Goal: Information Seeking & Learning: Learn about a topic

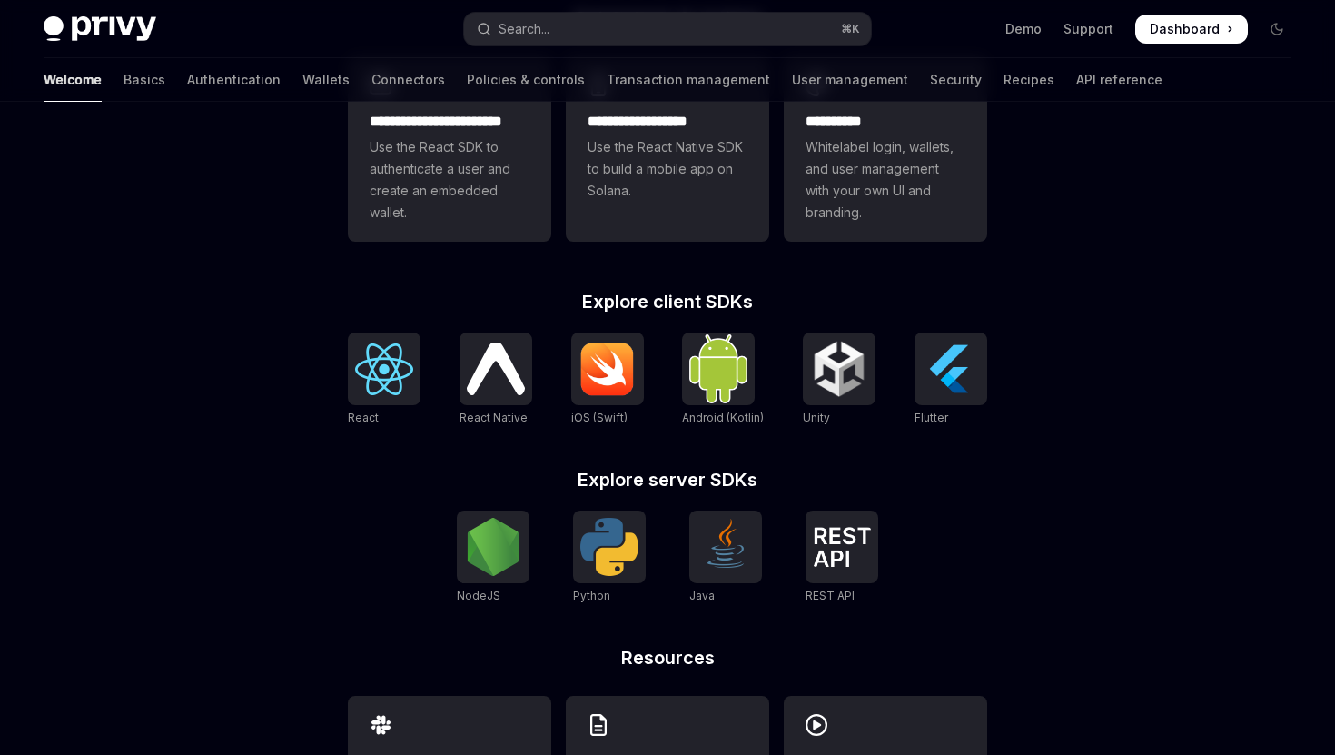
scroll to position [569, 0]
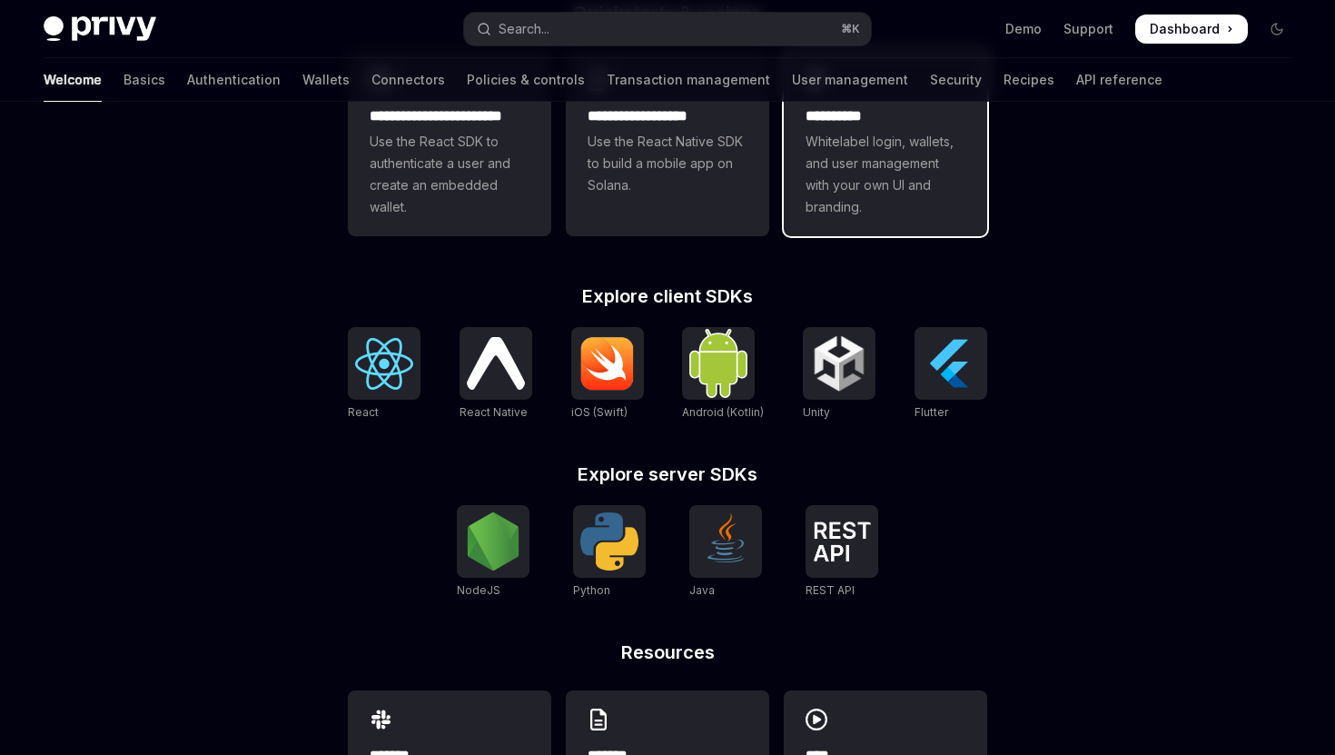
click at [868, 163] on span "Whitelabel login, wallets, and user management with your own UI and branding." at bounding box center [886, 174] width 160 height 87
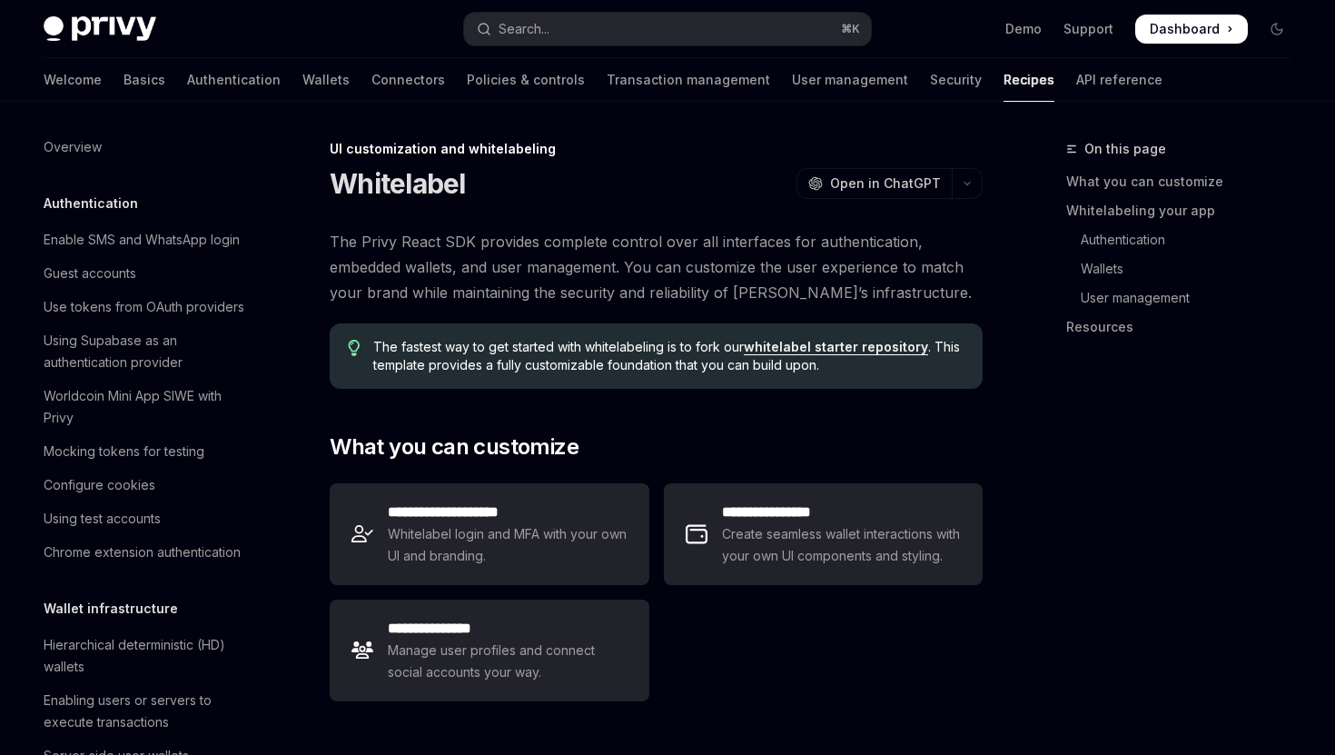
scroll to position [742, 0]
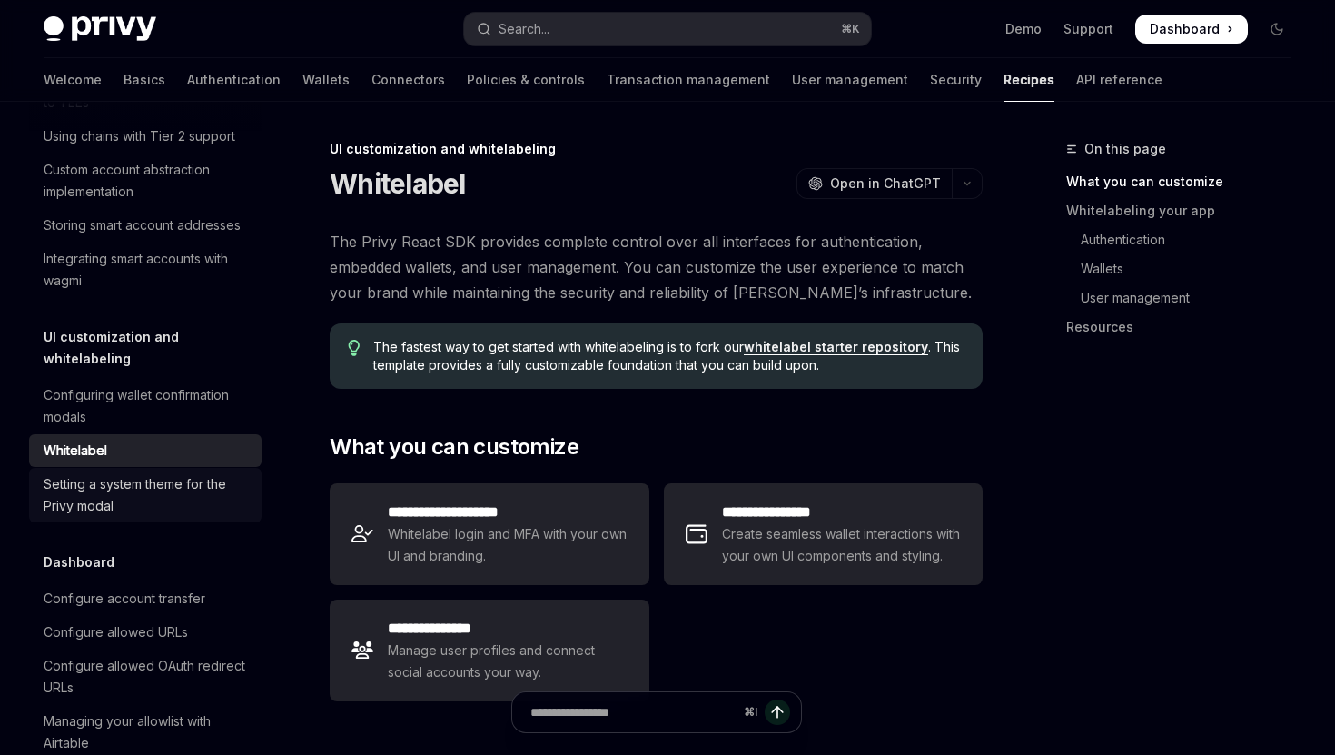
click at [155, 485] on div "Setting a system theme for the Privy modal" at bounding box center [147, 495] width 207 height 44
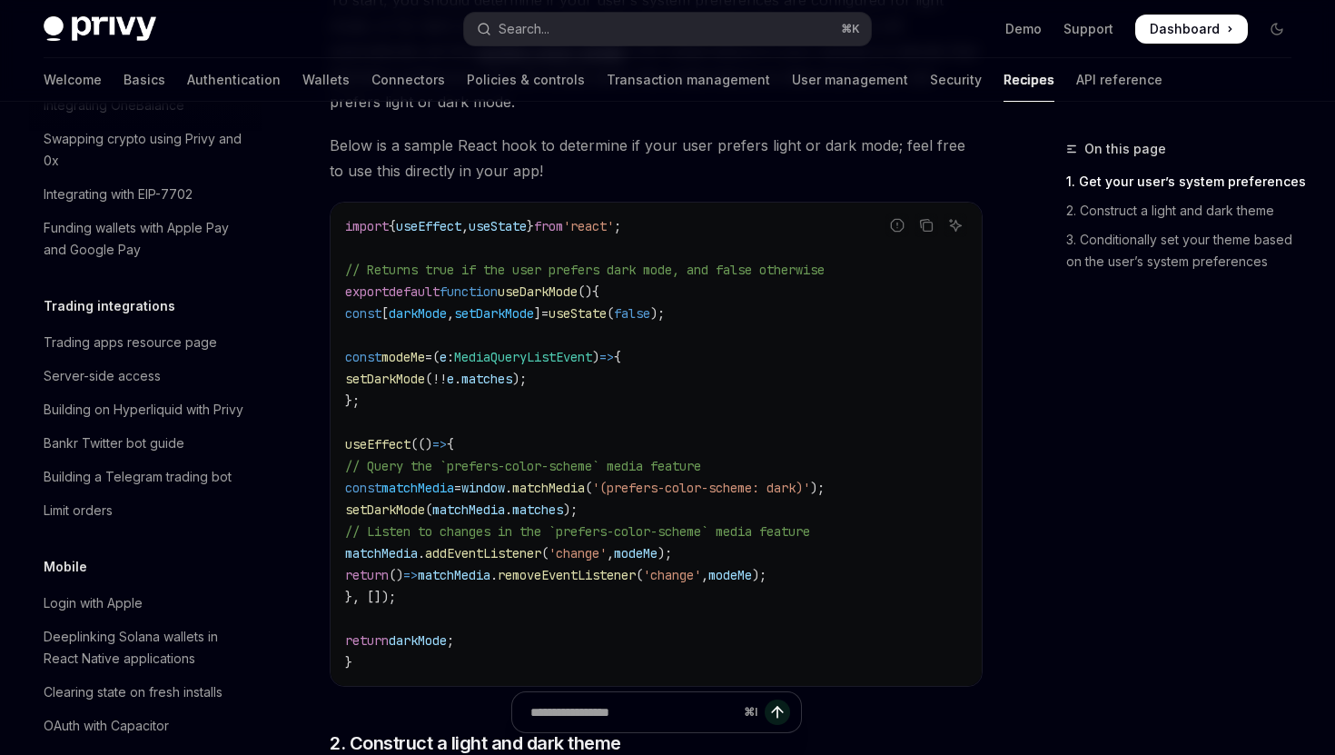
scroll to position [1807, 0]
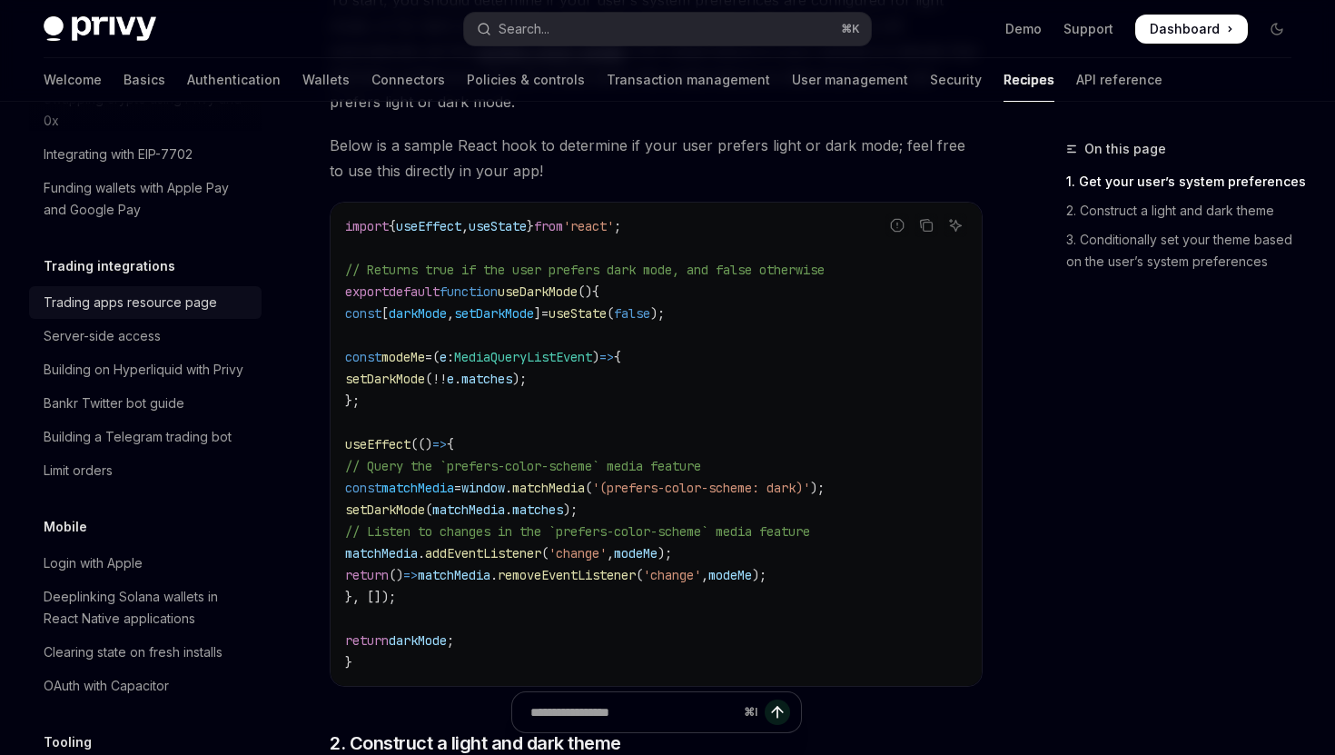
click at [191, 292] on div "Trading apps resource page" at bounding box center [130, 303] width 173 height 22
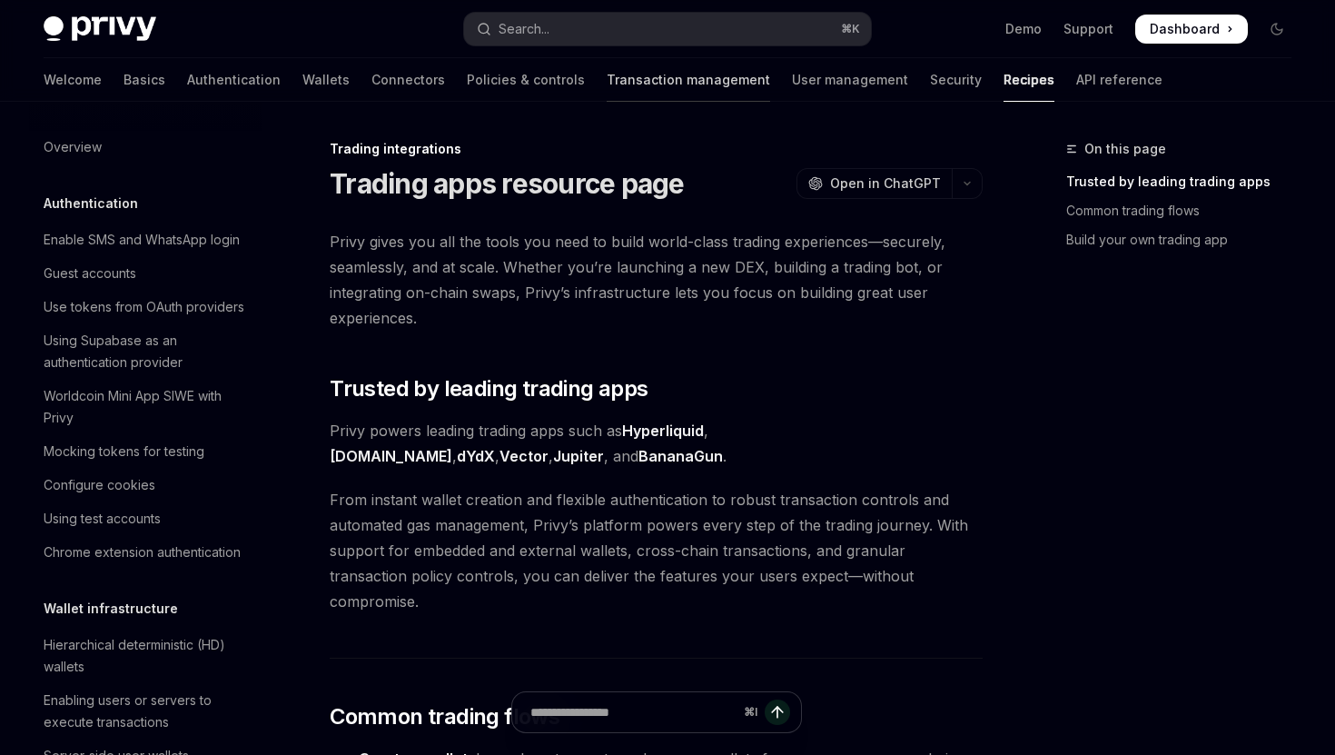
click at [607, 79] on link "Transaction management" at bounding box center [688, 80] width 163 height 44
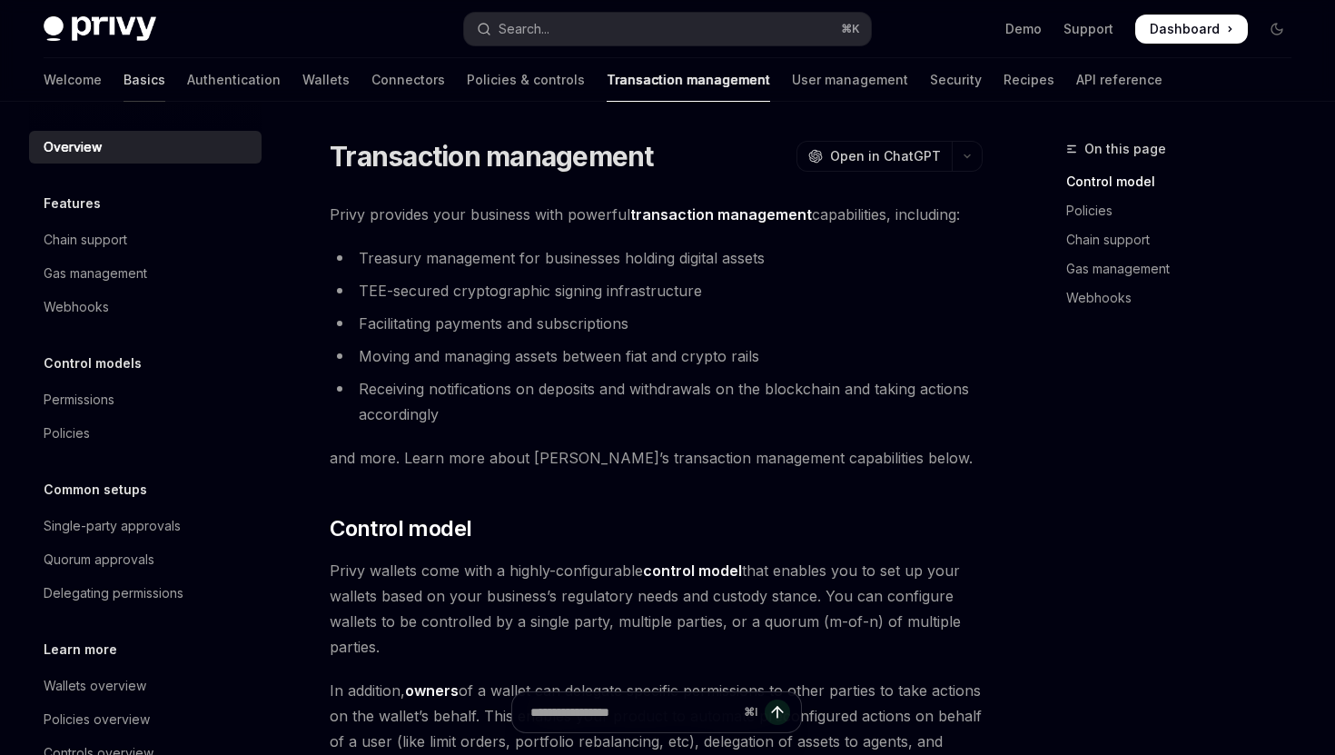
click at [124, 81] on link "Basics" at bounding box center [145, 80] width 42 height 44
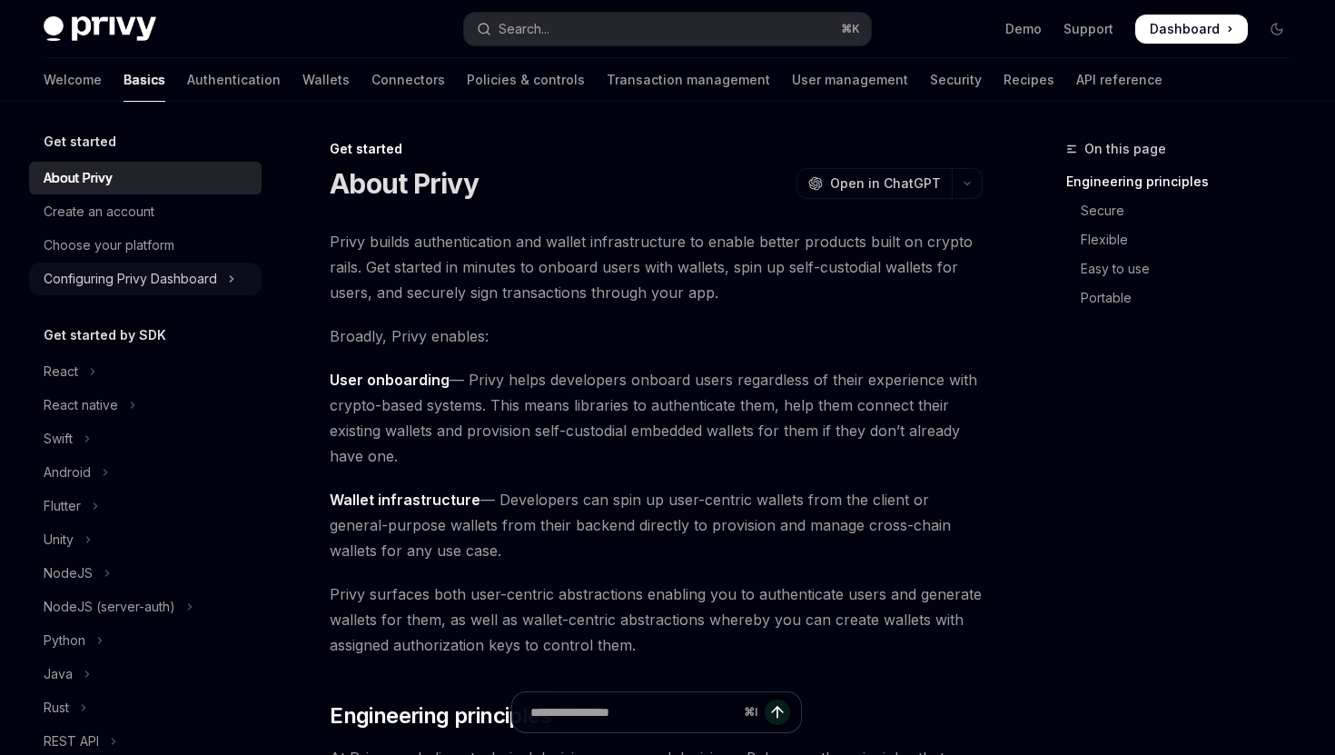
click at [231, 276] on icon "Toggle Configuring Privy Dashboard section" at bounding box center [232, 278] width 3 height 5
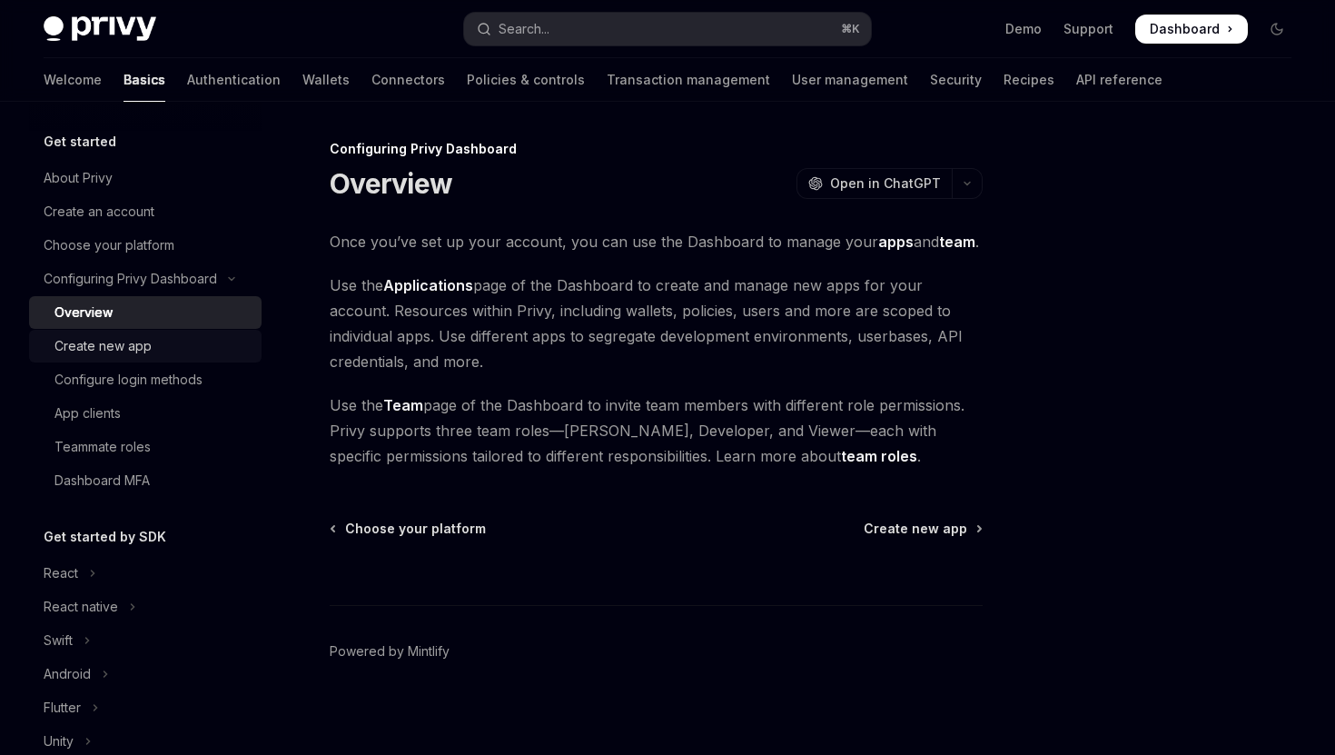
click at [168, 347] on div "Create new app" at bounding box center [152, 346] width 196 height 22
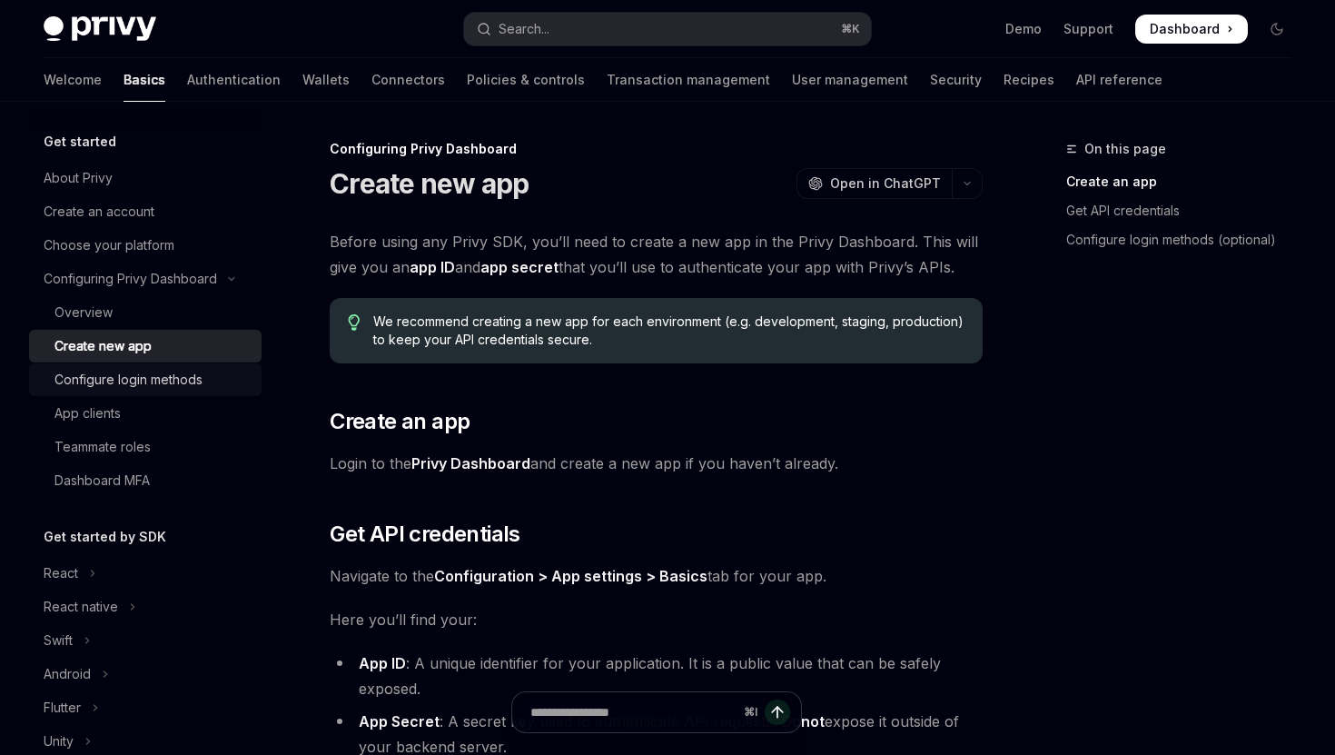
click at [169, 377] on div "Configure login methods" at bounding box center [128, 380] width 148 height 22
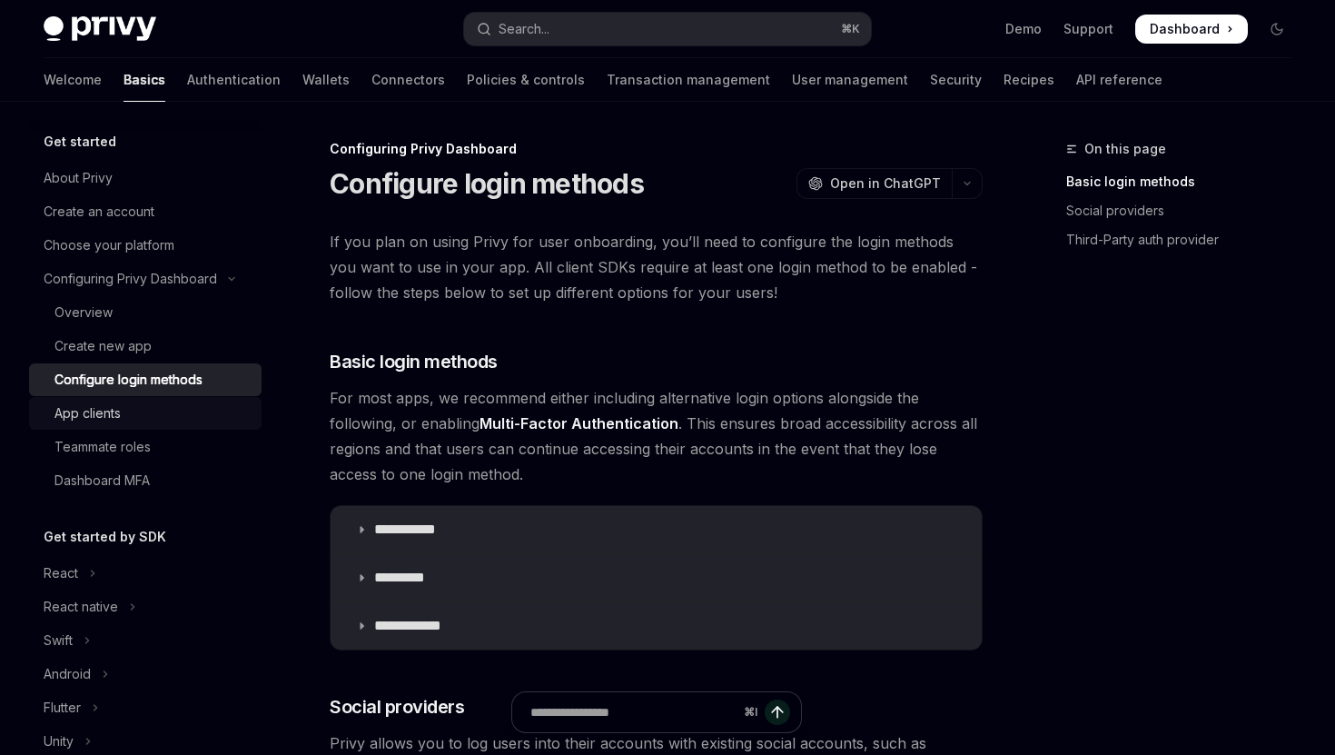
click at [161, 403] on div "App clients" at bounding box center [152, 413] width 196 height 22
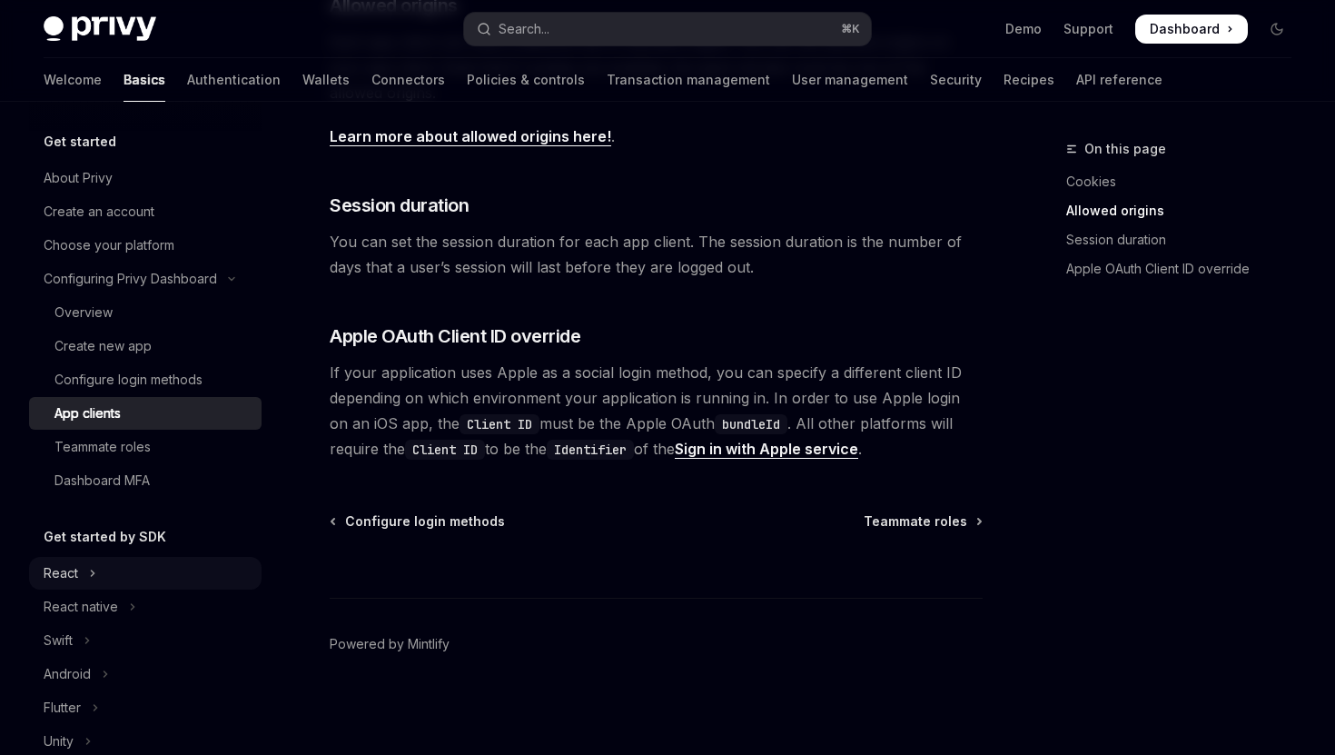
click at [78, 575] on button "React" at bounding box center [145, 573] width 233 height 33
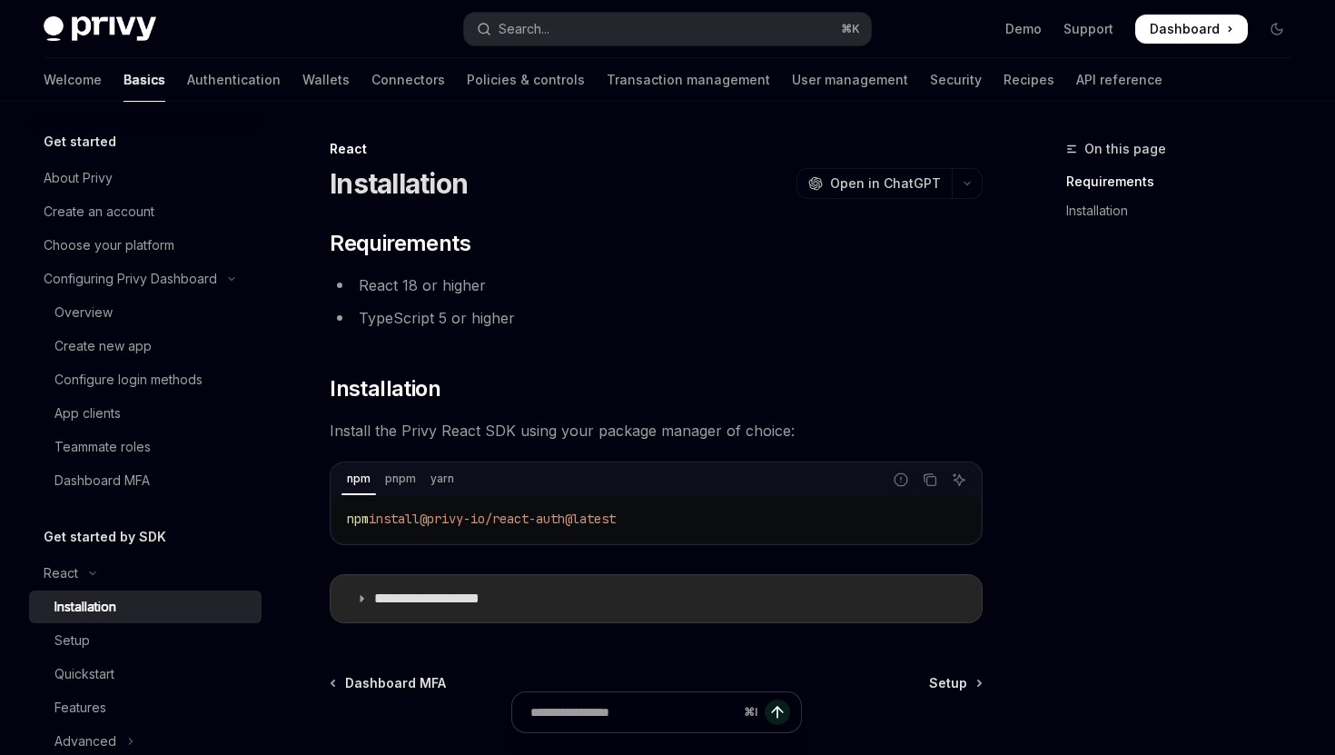
click at [510, 603] on p "**********" at bounding box center [448, 598] width 149 height 18
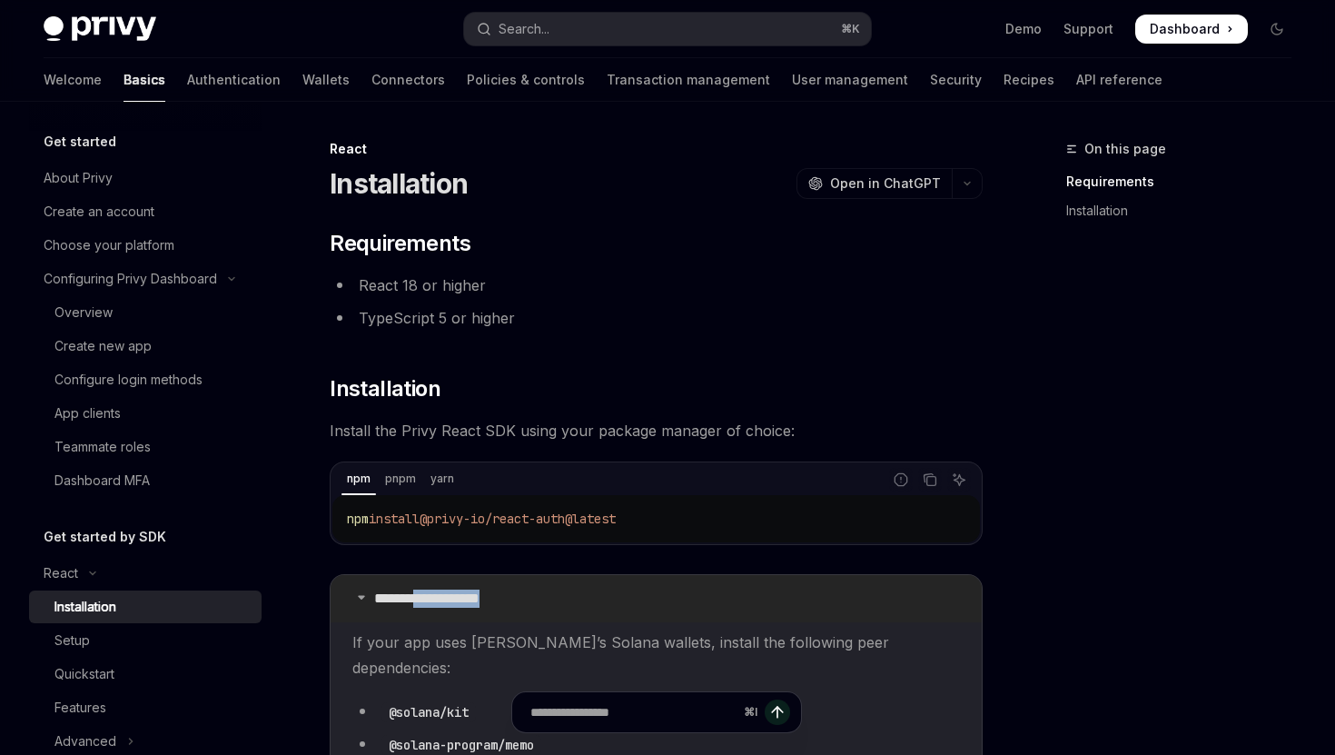
click at [510, 603] on p "**********" at bounding box center [448, 598] width 149 height 18
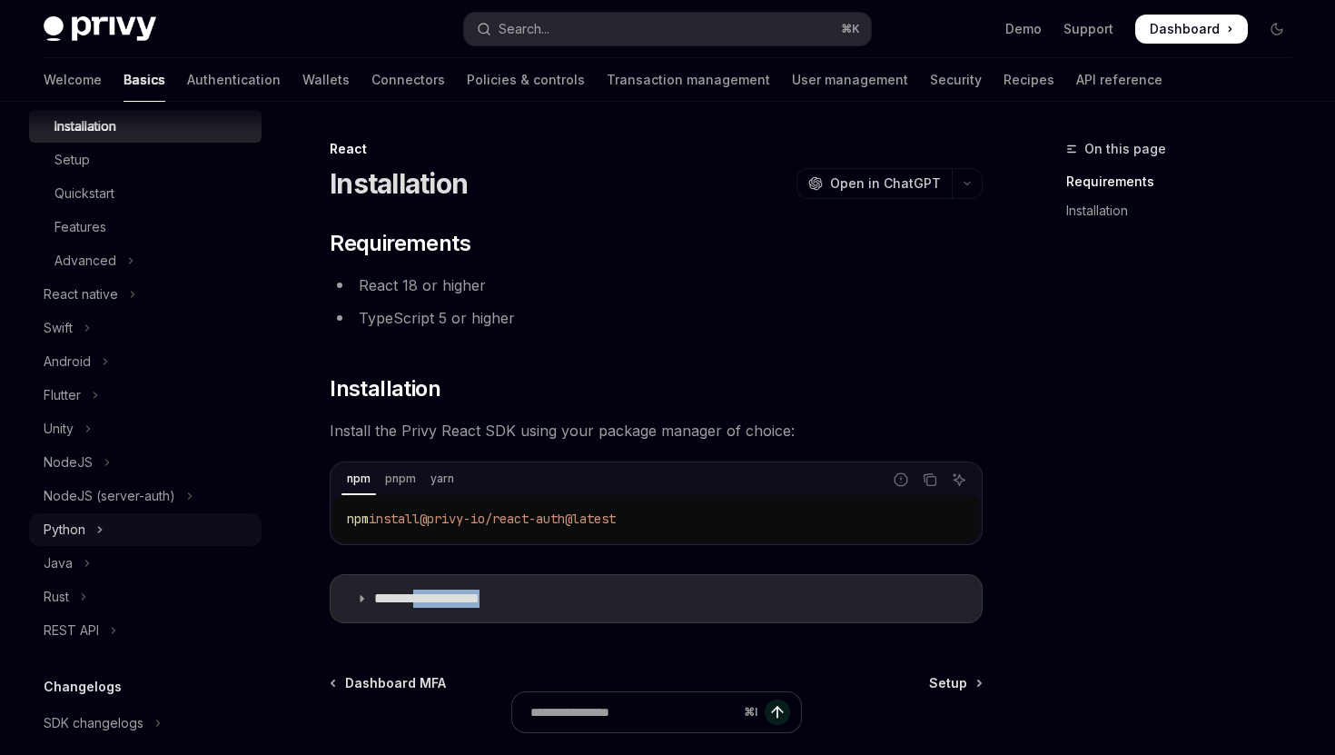
scroll to position [661, 0]
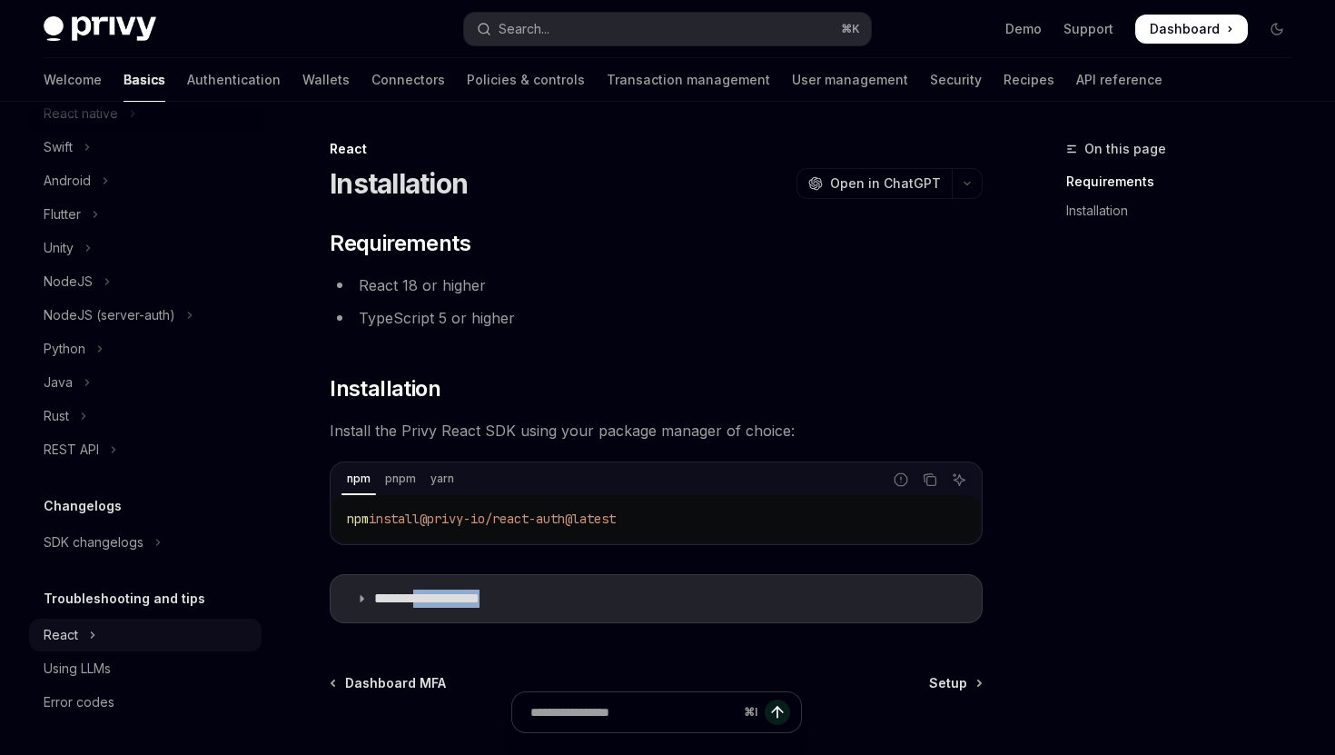
click at [93, 637] on icon "Toggle React section" at bounding box center [92, 635] width 7 height 22
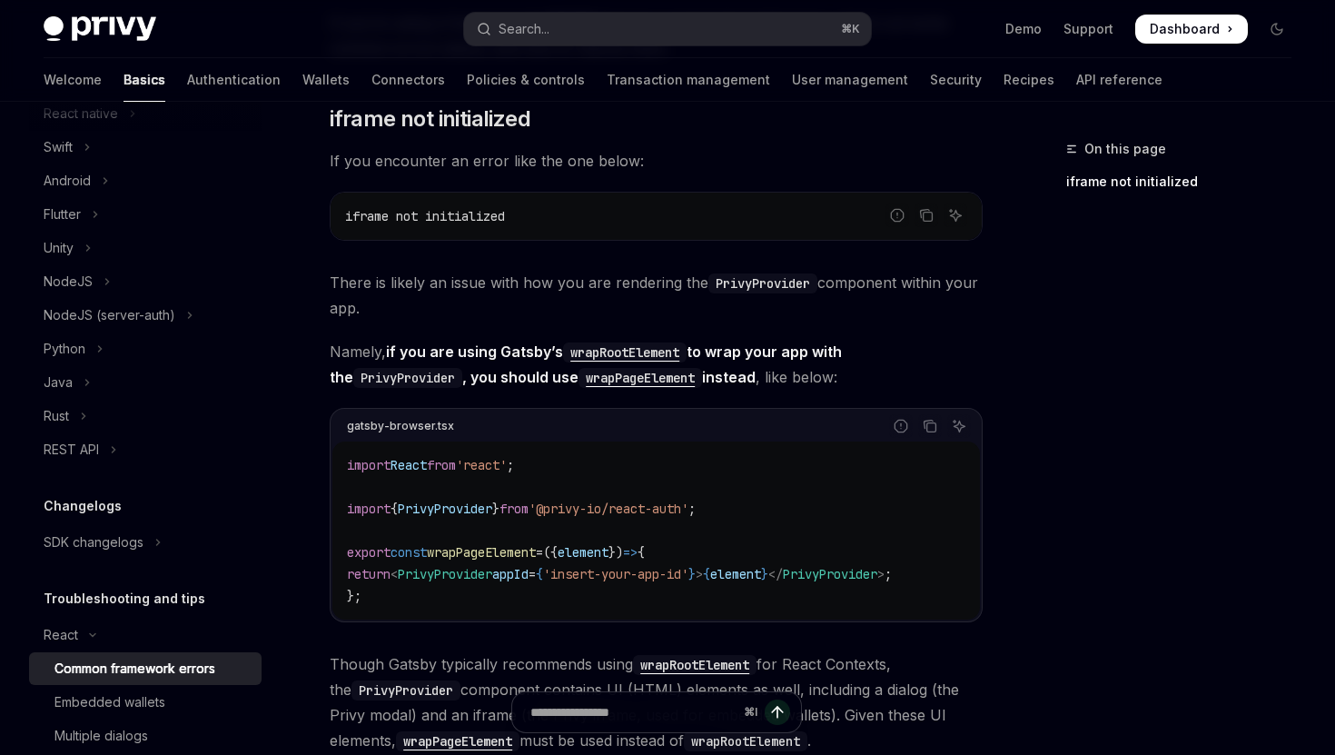
scroll to position [734, 0]
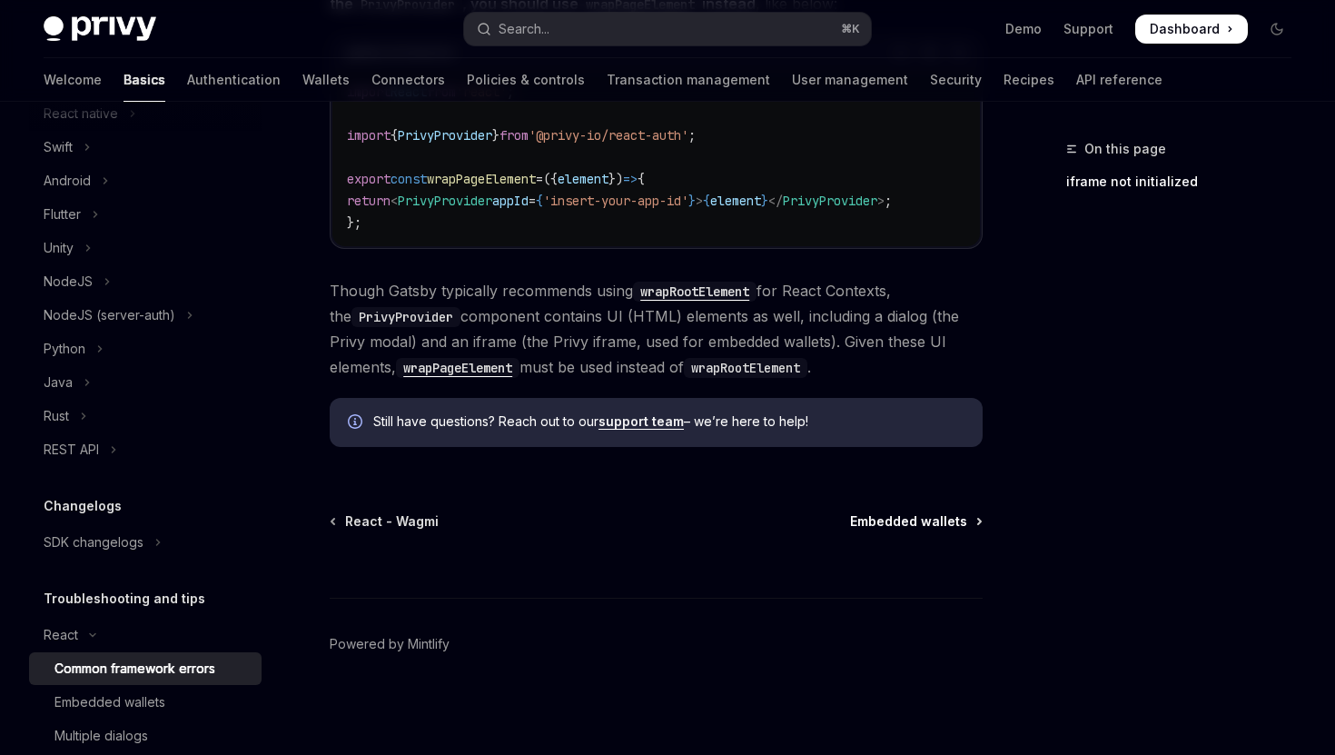
click at [885, 521] on span "Embedded wallets" at bounding box center [908, 521] width 117 height 18
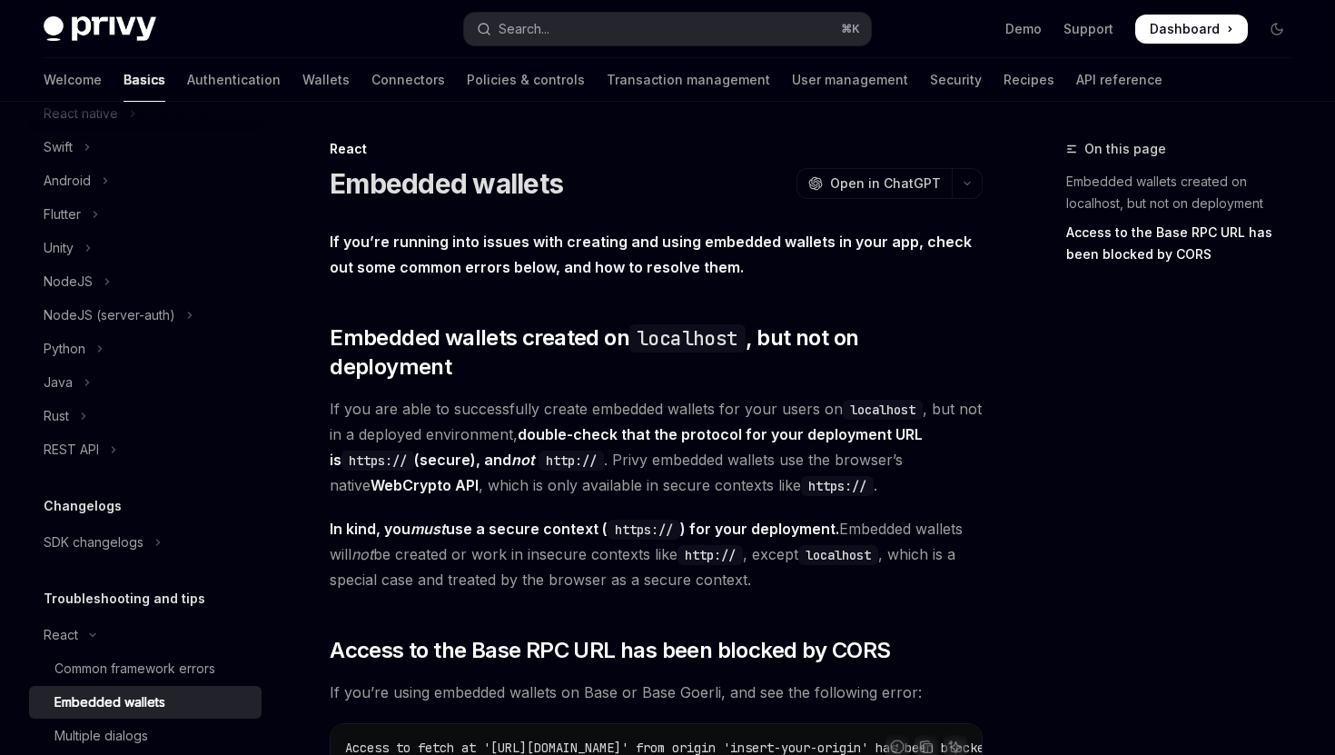
scroll to position [558, 0]
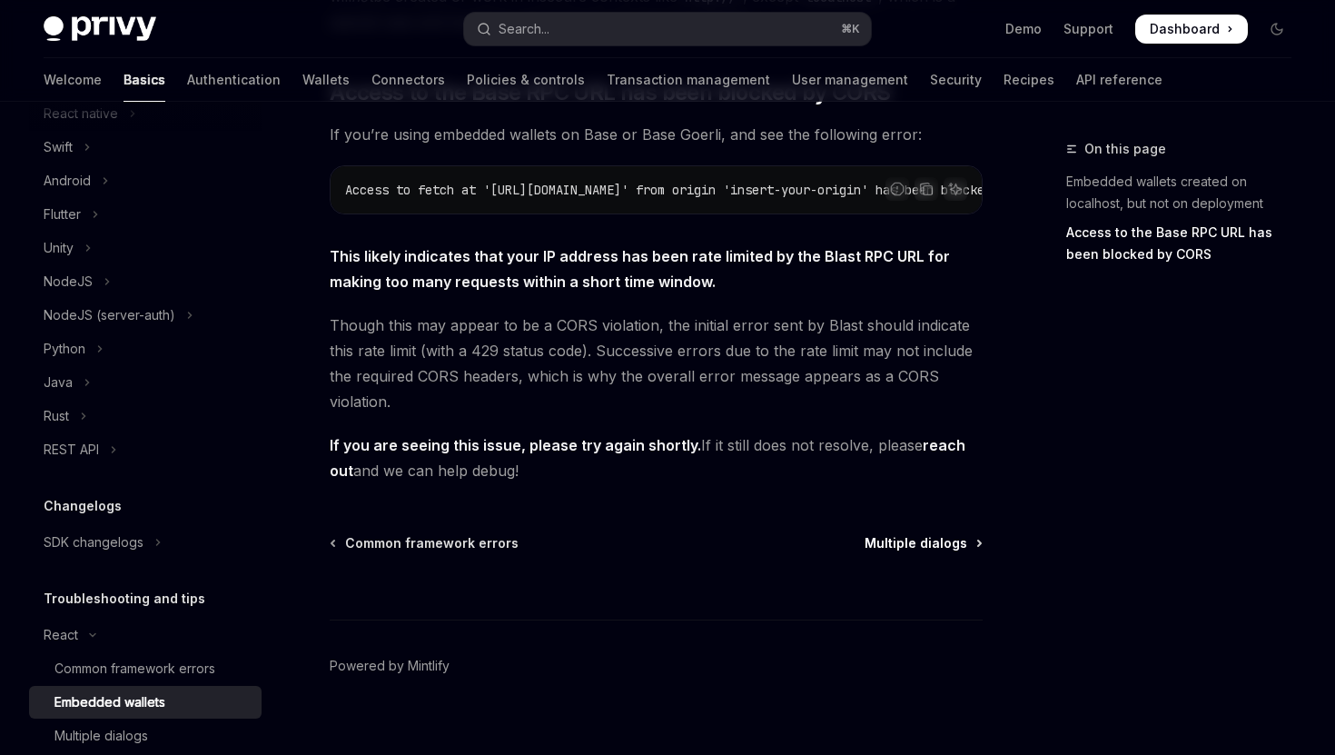
click at [917, 534] on span "Multiple dialogs" at bounding box center [916, 543] width 103 height 18
type textarea "*"
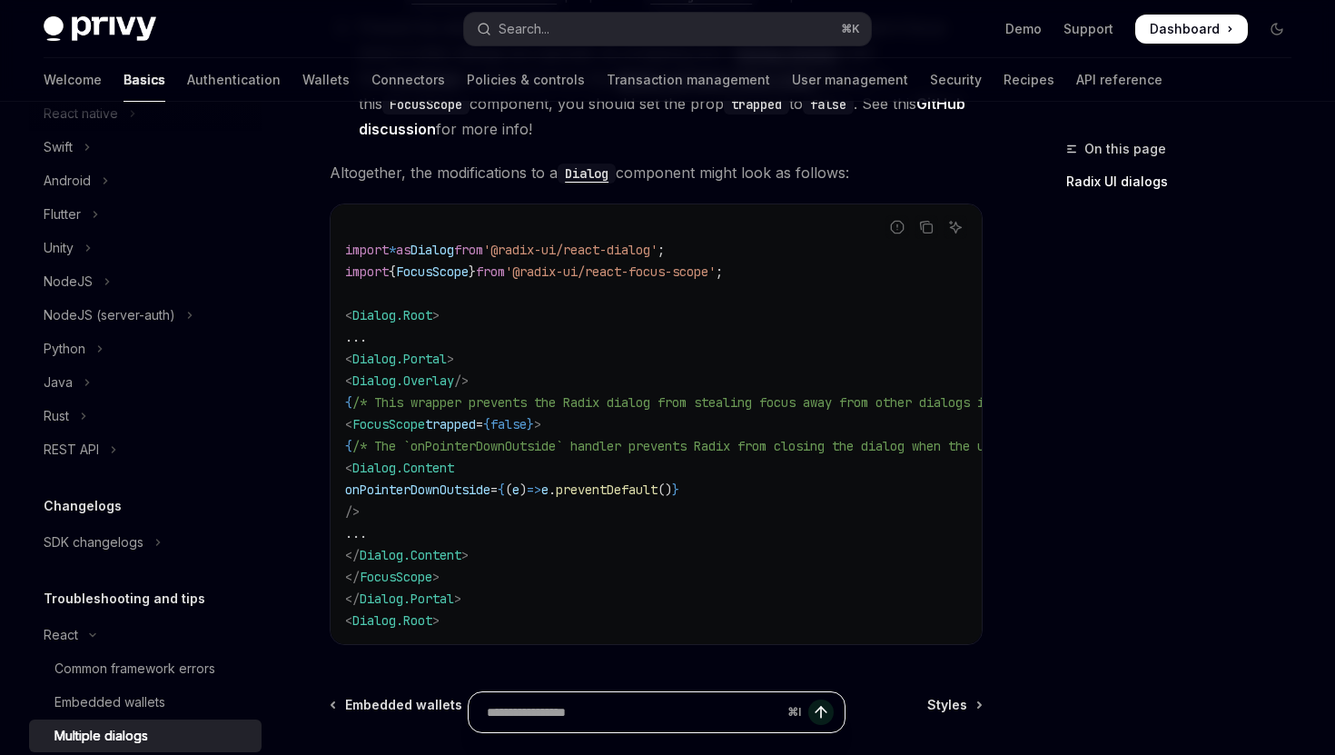
click at [595, 711] on input "Ask a question..." at bounding box center [633, 712] width 293 height 40
click at [633, 711] on input "**********" at bounding box center [633, 712] width 293 height 40
type input "**********"
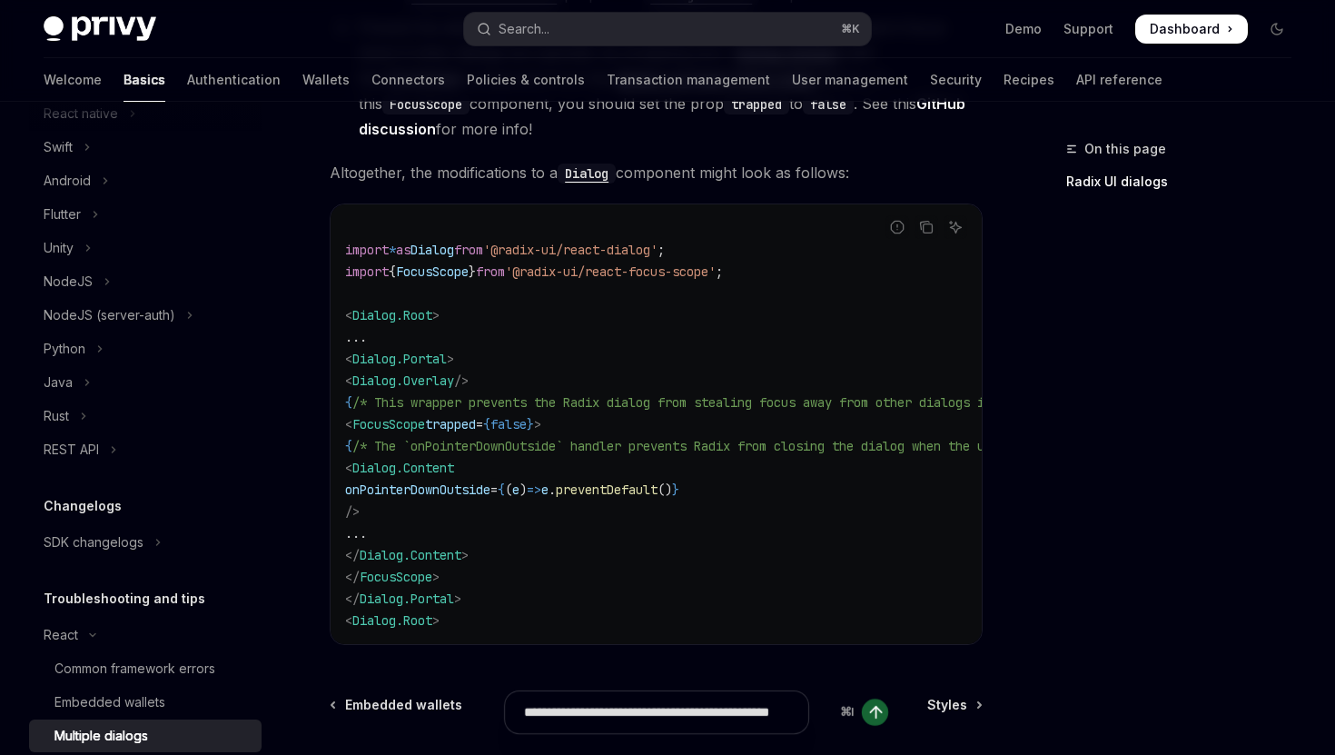
type textarea "*"
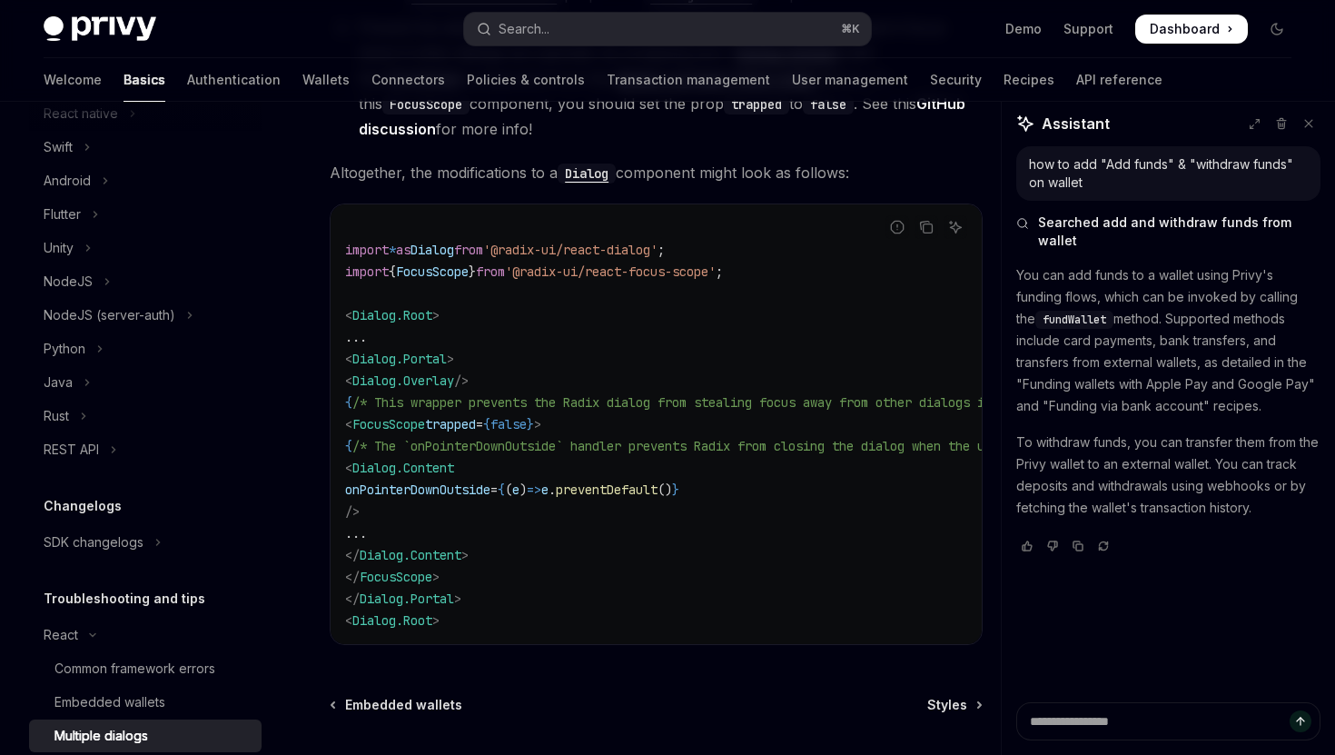
click at [1072, 312] on span "fundWallet" at bounding box center [1075, 319] width 64 height 15
type textarea "*"
